Goal: Information Seeking & Learning: Find specific fact

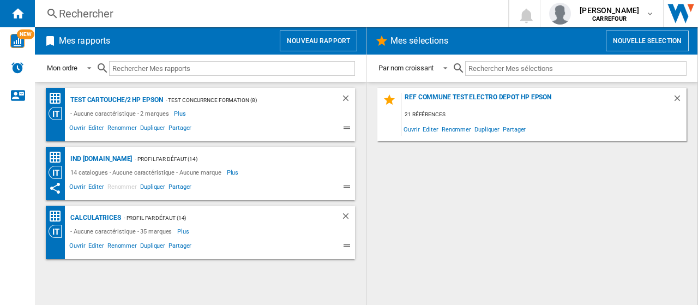
click at [180, 19] on div "Rechercher" at bounding box center [269, 13] width 421 height 15
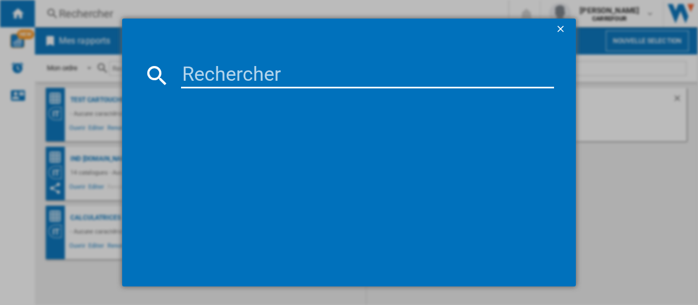
click at [295, 78] on input at bounding box center [367, 75] width 373 height 26
paste input "8710103886037"
type input "8710103886037"
